Goal: Information Seeking & Learning: Learn about a topic

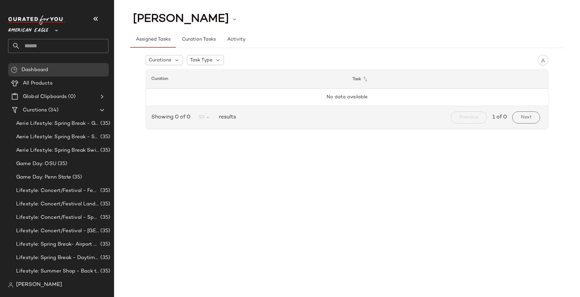
click at [56, 28] on icon at bounding box center [56, 31] width 8 height 8
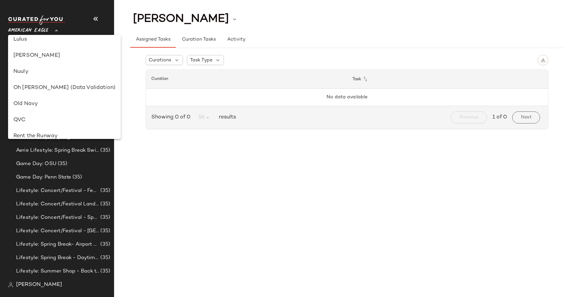
scroll to position [234, 0]
click at [37, 40] on div "Lulus" at bounding box center [64, 37] width 102 height 8
type input "**"
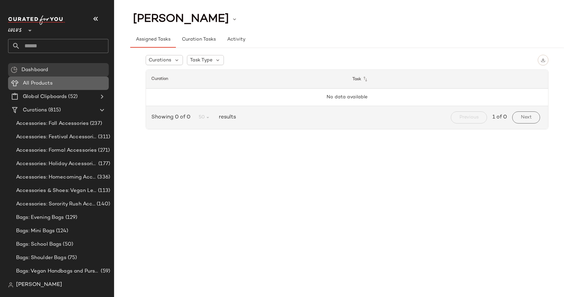
click at [68, 78] on Products "All Products" at bounding box center [58, 83] width 101 height 13
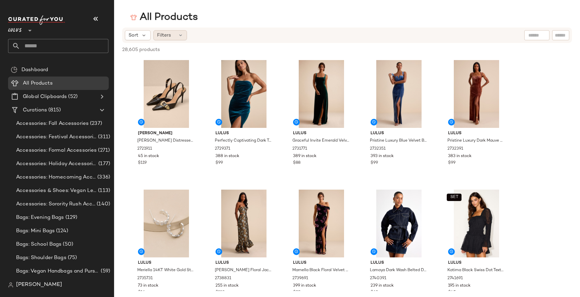
click at [181, 31] on div "Filters" at bounding box center [170, 35] width 34 height 10
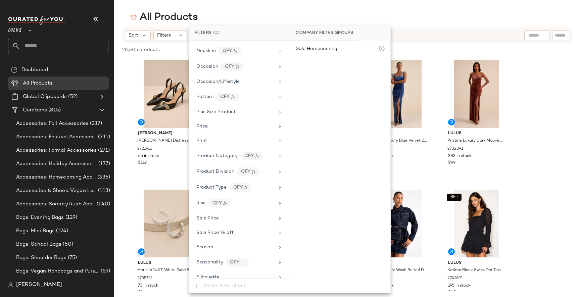
scroll to position [376, 0]
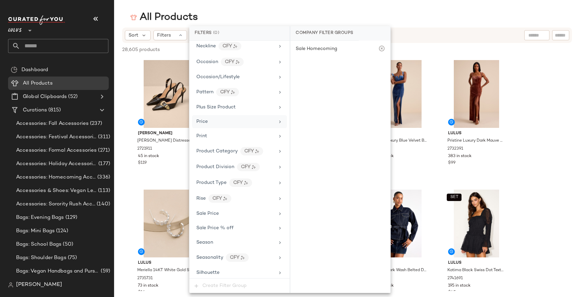
click at [226, 125] on div "Price" at bounding box center [235, 121] width 78 height 7
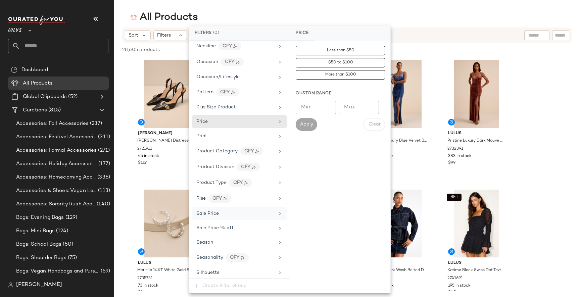
click at [208, 209] on div "Sale Price" at bounding box center [239, 213] width 95 height 13
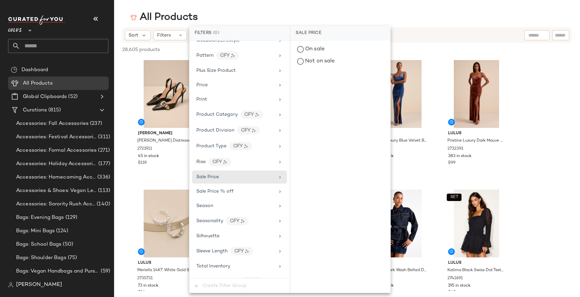
scroll to position [424, 0]
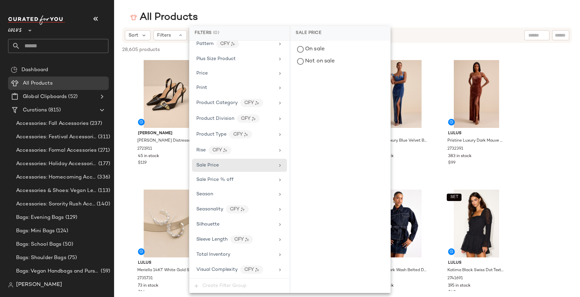
click at [216, 11] on div "All Products" at bounding box center [347, 17] width 466 height 13
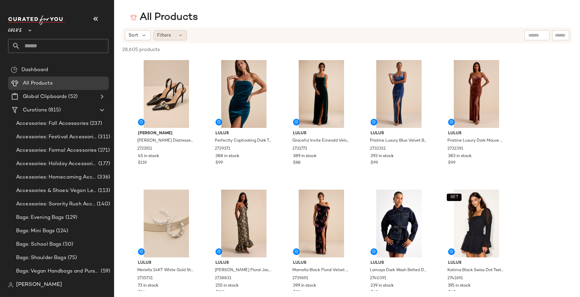
click at [172, 34] on div "Filters" at bounding box center [170, 35] width 34 height 10
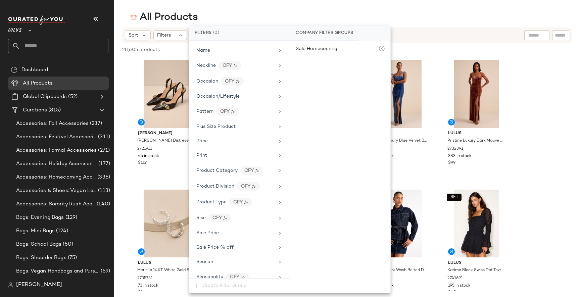
scroll to position [363, 0]
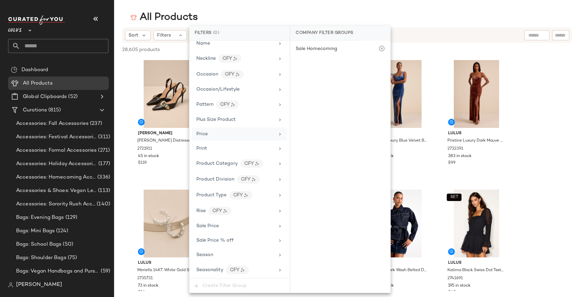
click at [220, 132] on div "Price" at bounding box center [235, 134] width 78 height 7
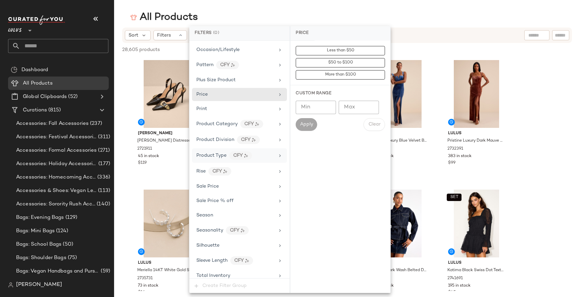
scroll to position [404, 0]
click at [211, 187] on span "Sale Price" at bounding box center [207, 185] width 22 height 5
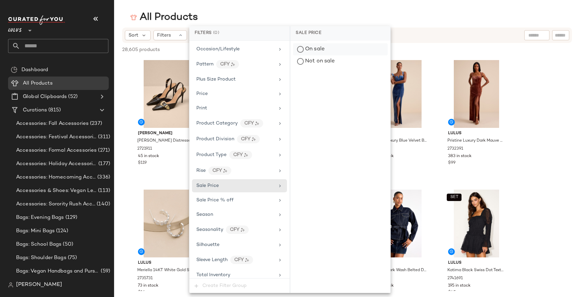
click at [327, 50] on div "On sale" at bounding box center [340, 49] width 95 height 12
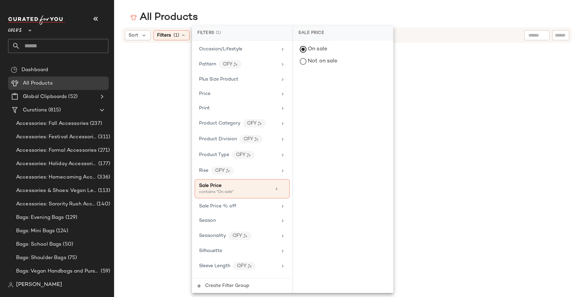
click at [448, 11] on div "All Products" at bounding box center [347, 17] width 466 height 13
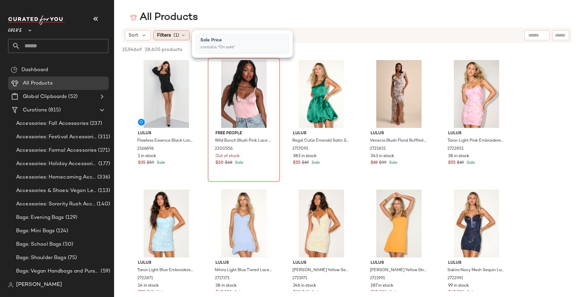
click at [181, 34] on icon at bounding box center [183, 35] width 5 height 5
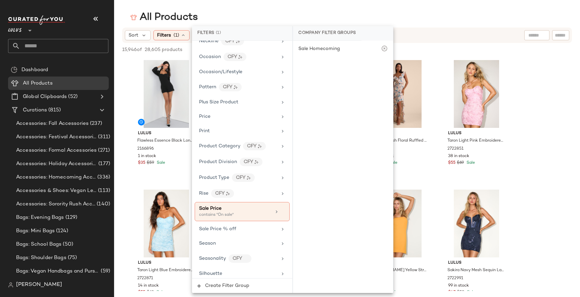
scroll to position [430, 0]
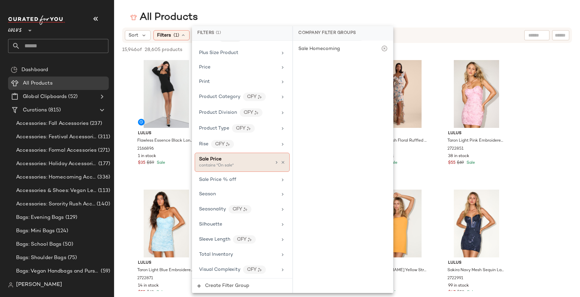
click at [252, 167] on div "contains "On sale"" at bounding box center [232, 166] width 67 height 6
click at [281, 160] on icon at bounding box center [283, 162] width 5 height 5
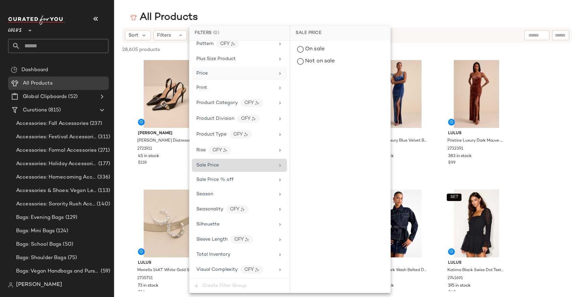
click at [243, 72] on div "Price" at bounding box center [235, 73] width 78 height 7
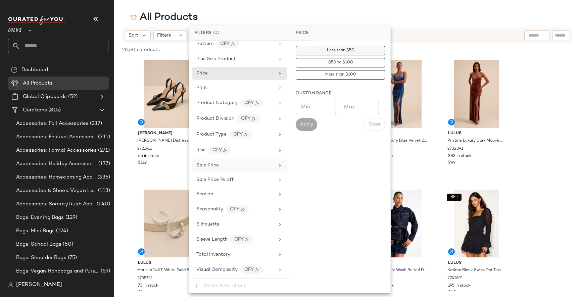
click at [349, 50] on span "Less than $50" at bounding box center [340, 50] width 28 height 5
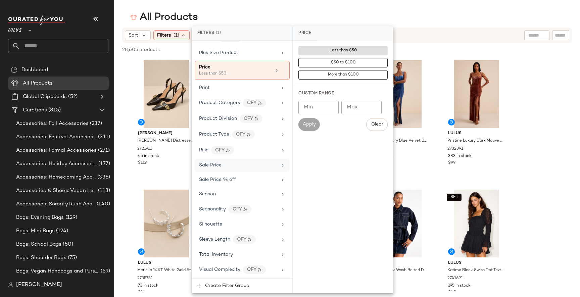
click at [304, 124] on div "Apply" at bounding box center [308, 124] width 21 height 13
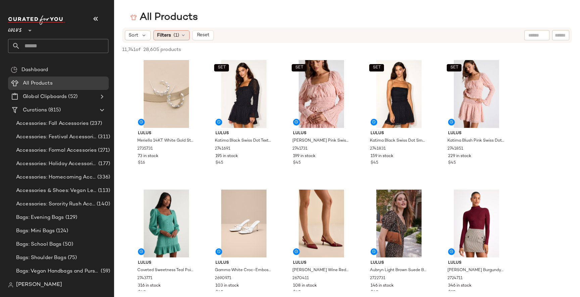
click at [160, 38] on span "Filters" at bounding box center [164, 35] width 14 height 7
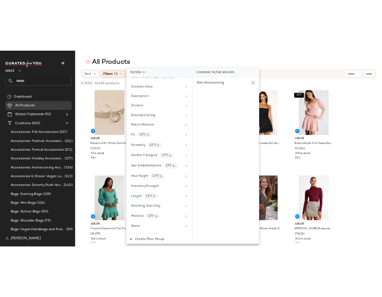
scroll to position [286, 0]
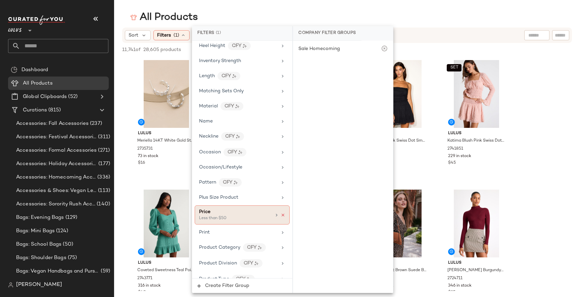
click at [282, 216] on icon at bounding box center [283, 215] width 5 height 5
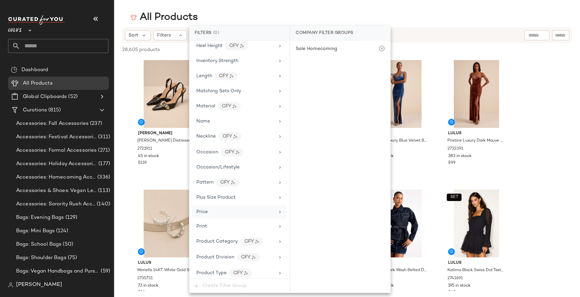
click at [344, 13] on div "All Products" at bounding box center [347, 17] width 466 height 13
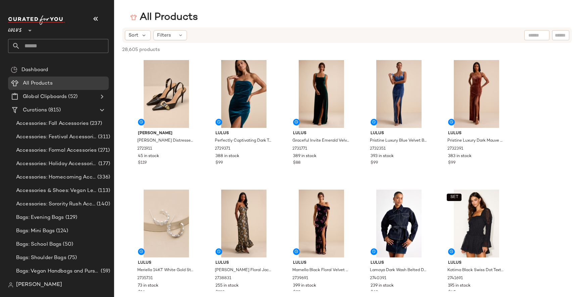
click at [372, 12] on div "All Products" at bounding box center [347, 17] width 466 height 13
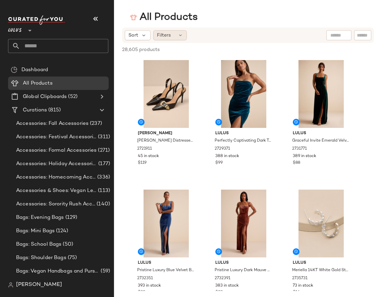
click at [177, 33] on div "Filters" at bounding box center [170, 35] width 34 height 10
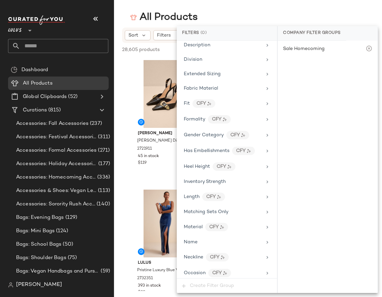
scroll to position [160, 0]
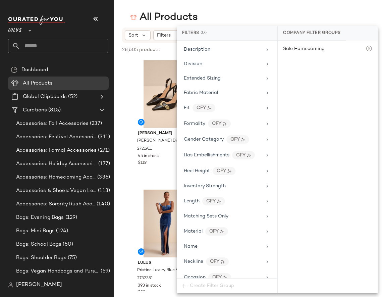
click at [236, 15] on div "All Products" at bounding box center [248, 17] width 268 height 13
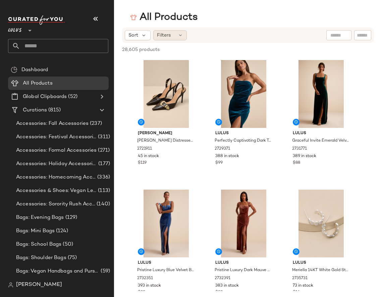
click at [172, 32] on div "Filters" at bounding box center [170, 35] width 34 height 10
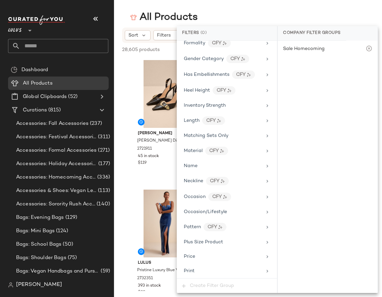
scroll to position [242, 0]
click at [210, 10] on main "All Products Sort Filters 28,605 products • 0 selected Deselect All Steve Madde…" at bounding box center [191, 148] width 382 height 297
